Goal: Obtain resource: Download file/media

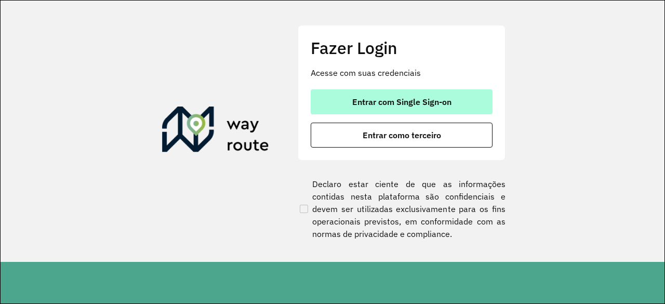
click at [366, 103] on span "Entrar com Single Sign-on" at bounding box center [401, 102] width 99 height 8
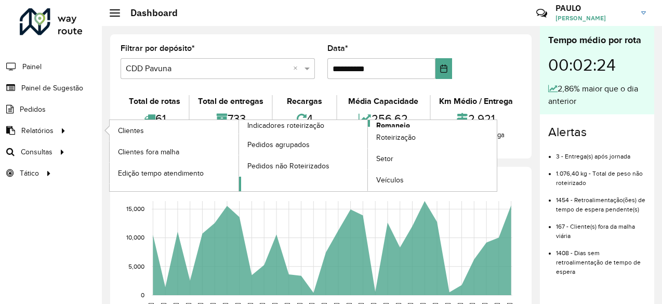
click at [397, 124] on span "Romaneio" at bounding box center [393, 125] width 34 height 11
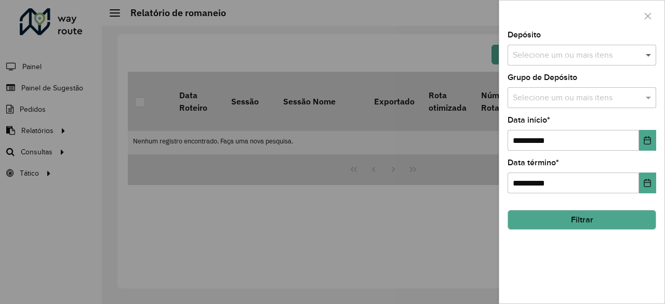
click at [648, 57] on span at bounding box center [649, 55] width 13 height 12
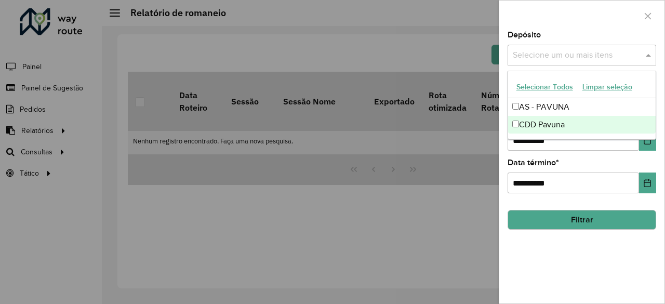
click at [568, 124] on div "CDD Pavuna" at bounding box center [582, 125] width 148 height 18
click at [568, 245] on div "**********" at bounding box center [581, 167] width 165 height 272
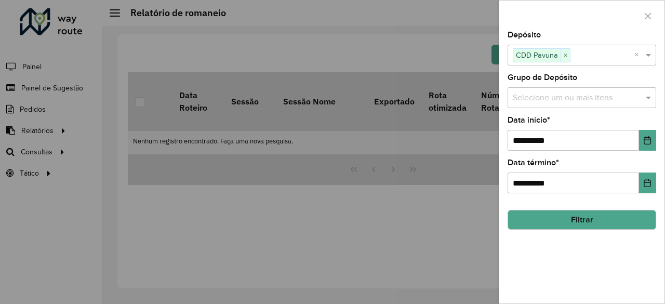
click at [569, 222] on button "Filtrar" at bounding box center [582, 220] width 149 height 20
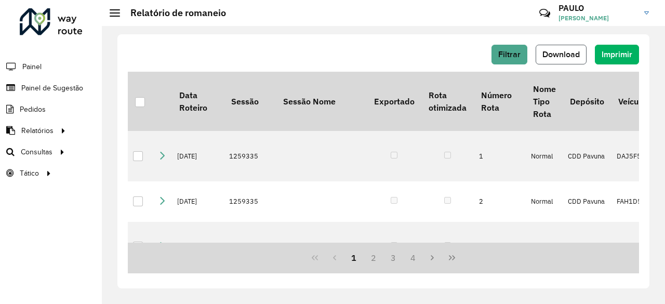
click at [568, 56] on span "Download" at bounding box center [561, 54] width 37 height 9
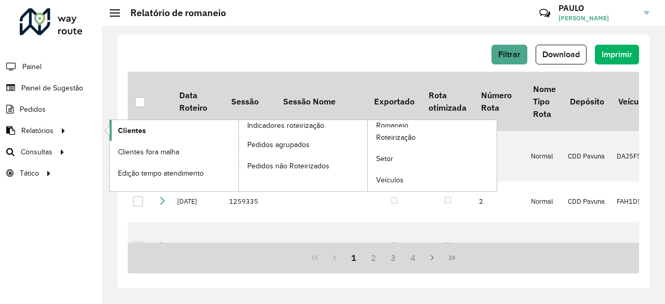
click at [126, 129] on span "Clientes" at bounding box center [132, 130] width 28 height 11
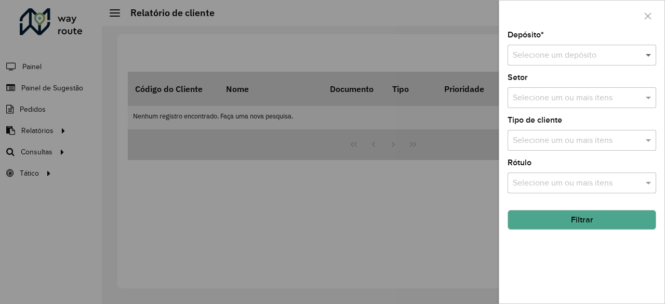
click at [648, 57] on span at bounding box center [649, 55] width 13 height 12
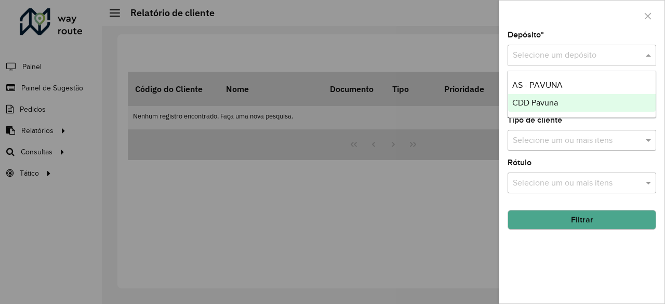
click at [550, 102] on span "CDD Pavuna" at bounding box center [535, 102] width 46 height 9
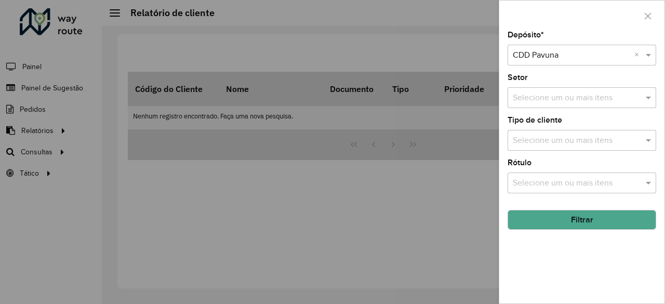
click at [560, 219] on button "Filtrar" at bounding box center [582, 220] width 149 height 20
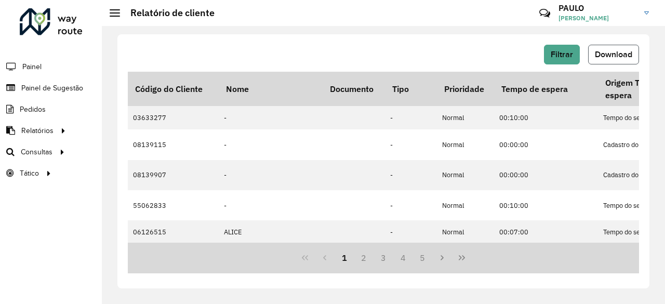
click at [604, 57] on span "Download" at bounding box center [613, 54] width 37 height 9
